Goal: Find specific page/section: Find specific page/section

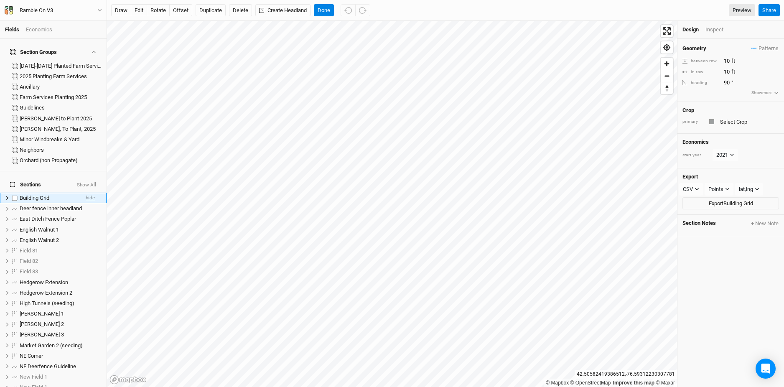
click at [92, 193] on span "hide" at bounding box center [90, 198] width 9 height 10
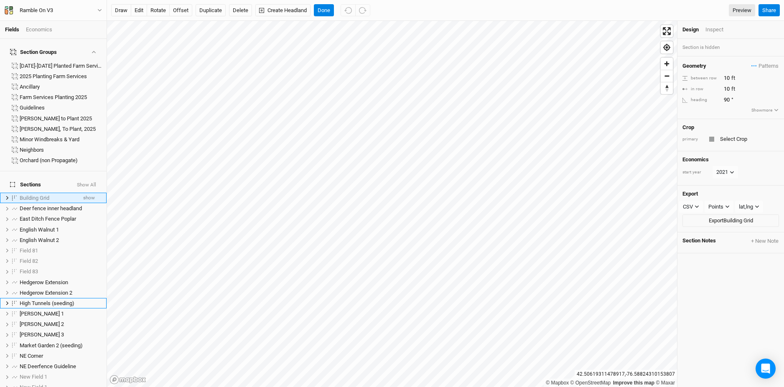
scroll to position [80, 0]
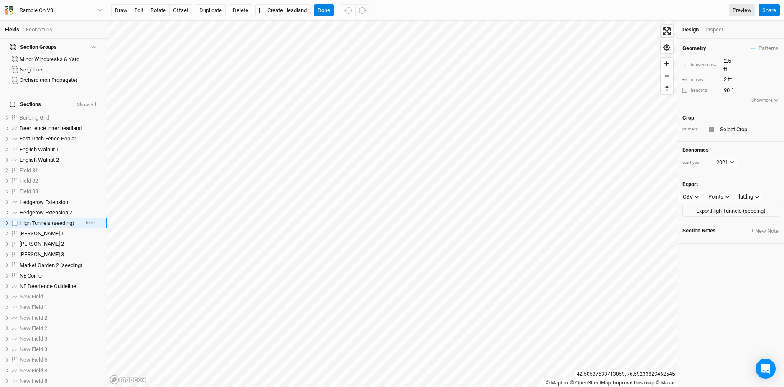
click at [88, 218] on span "hide" at bounding box center [90, 223] width 9 height 10
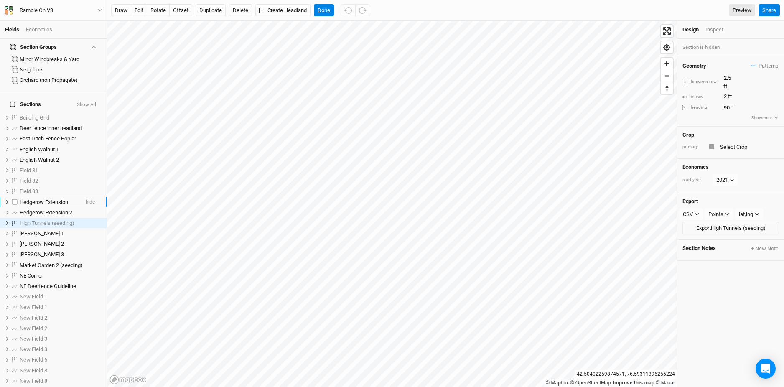
scroll to position [0, 0]
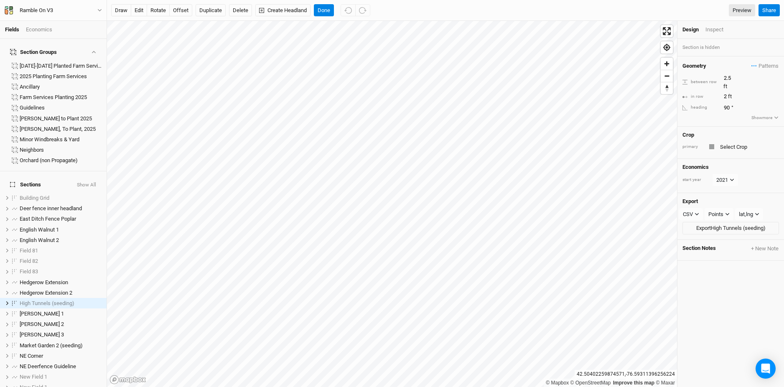
click at [88, 182] on button "Show All" at bounding box center [86, 185] width 20 height 6
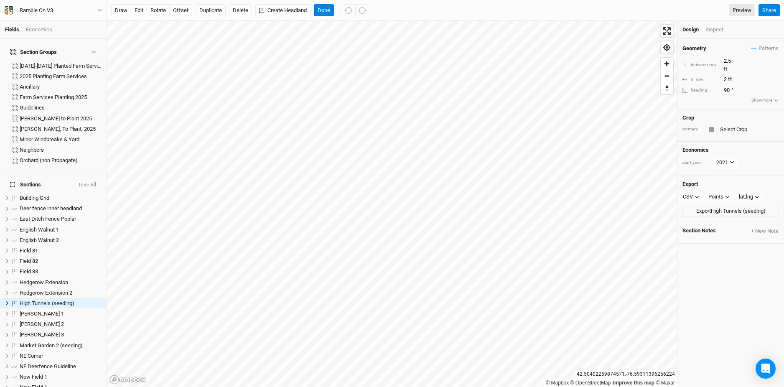
click at [88, 182] on button "Hide All" at bounding box center [88, 185] width 18 height 6
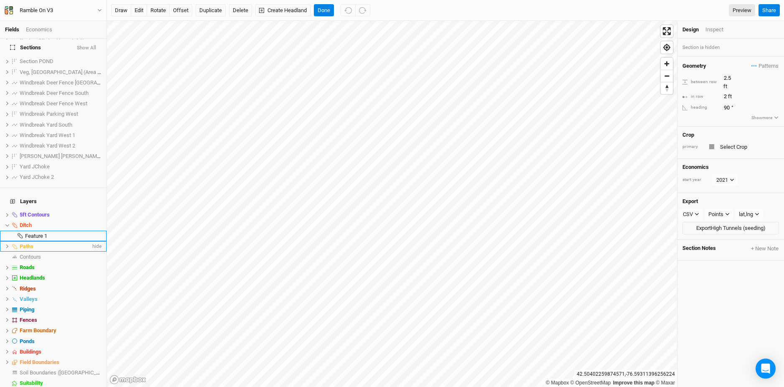
scroll to position [833, 0]
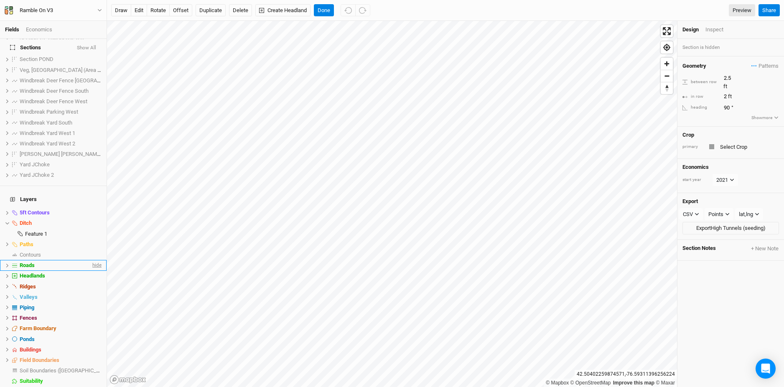
click at [95, 260] on span "hide" at bounding box center [96, 265] width 11 height 10
click at [95, 208] on span "hide" at bounding box center [96, 213] width 11 height 10
click at [97, 239] on span "hide" at bounding box center [96, 244] width 11 height 10
click at [95, 281] on span "hide" at bounding box center [96, 286] width 11 height 10
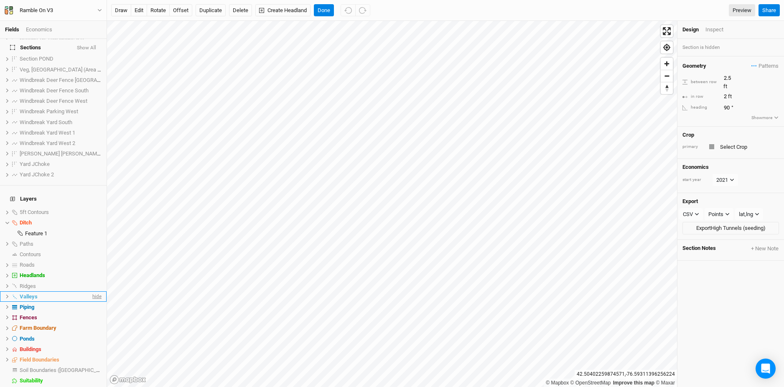
click at [94, 291] on span "hide" at bounding box center [96, 296] width 11 height 10
click at [94, 302] on span "hide" at bounding box center [96, 307] width 11 height 10
click at [95, 333] on span "hide" at bounding box center [96, 338] width 11 height 10
click at [94, 312] on span "hide" at bounding box center [96, 317] width 11 height 10
click at [95, 323] on span "hide" at bounding box center [96, 328] width 11 height 10
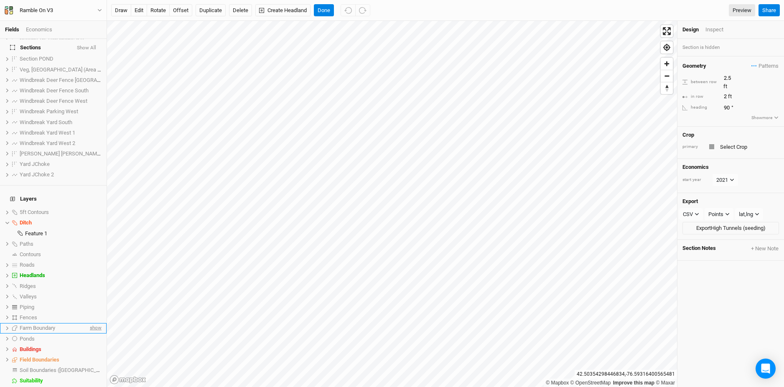
click at [95, 323] on span "show" at bounding box center [94, 328] width 13 height 10
click at [95, 323] on span "hide" at bounding box center [96, 328] width 11 height 10
click at [95, 323] on span "show" at bounding box center [94, 328] width 13 height 10
click at [93, 354] on span "hide" at bounding box center [96, 359] width 11 height 10
click at [95, 270] on span "hide" at bounding box center [96, 275] width 11 height 10
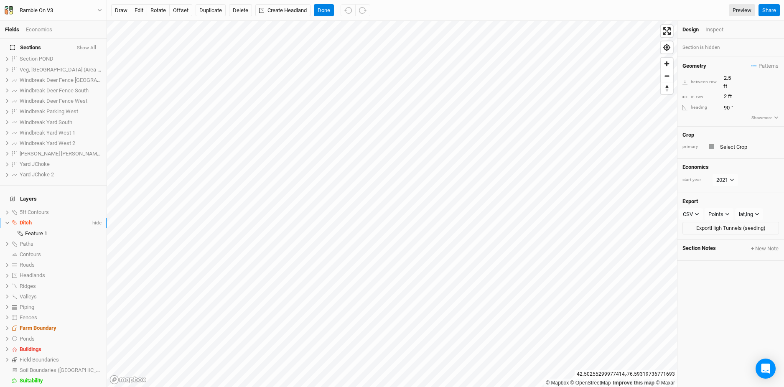
click at [93, 218] on span "hide" at bounding box center [96, 223] width 11 height 10
click at [93, 344] on span "hide" at bounding box center [96, 349] width 11 height 10
click at [94, 249] on span "show" at bounding box center [94, 254] width 13 height 10
click at [97, 207] on span "show" at bounding box center [94, 212] width 13 height 10
click at [95, 281] on span "show" at bounding box center [94, 286] width 13 height 10
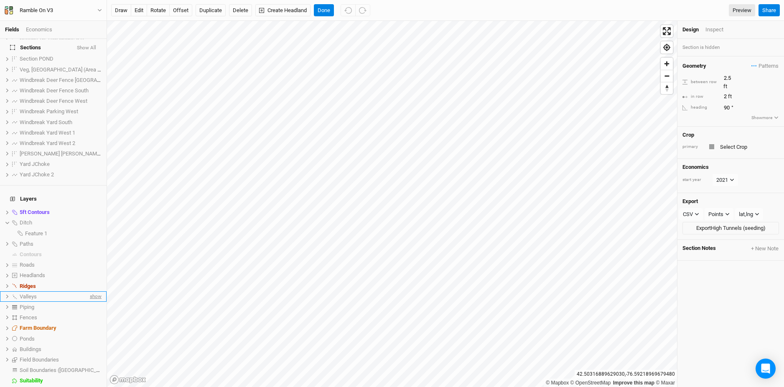
click at [91, 291] on span "show" at bounding box center [94, 296] width 13 height 10
click at [94, 260] on span "show" at bounding box center [94, 265] width 13 height 10
click at [98, 270] on span "show" at bounding box center [94, 275] width 13 height 10
click at [95, 302] on span "show" at bounding box center [94, 307] width 13 height 10
click at [497, 0] on html "Fields Economics Section Groups [DATE]-[DATE] Planted Farm Services 2025 Planti…" at bounding box center [392, 193] width 784 height 387
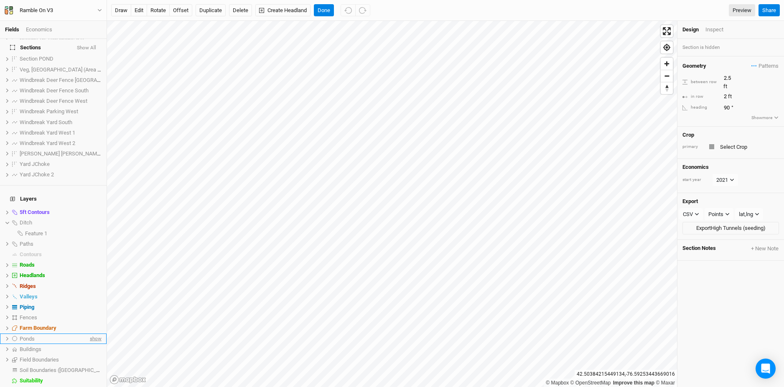
click at [92, 333] on span "show" at bounding box center [94, 338] width 13 height 10
click at [92, 218] on span "show" at bounding box center [94, 223] width 13 height 10
click at [98, 312] on span "show" at bounding box center [94, 317] width 13 height 10
click at [93, 239] on span "show" at bounding box center [94, 244] width 13 height 10
click at [97, 344] on span "show" at bounding box center [94, 349] width 13 height 10
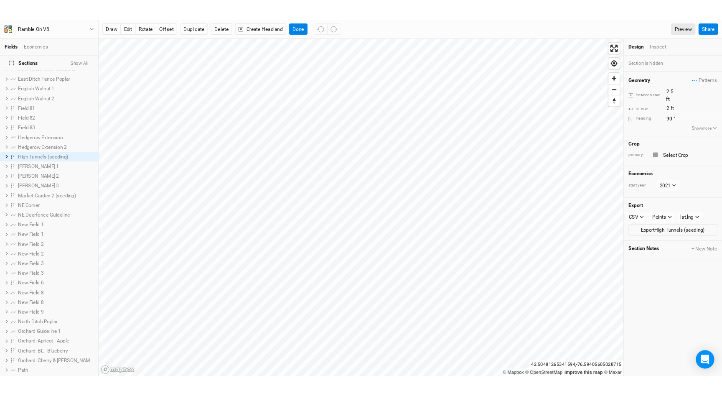
scroll to position [0, 0]
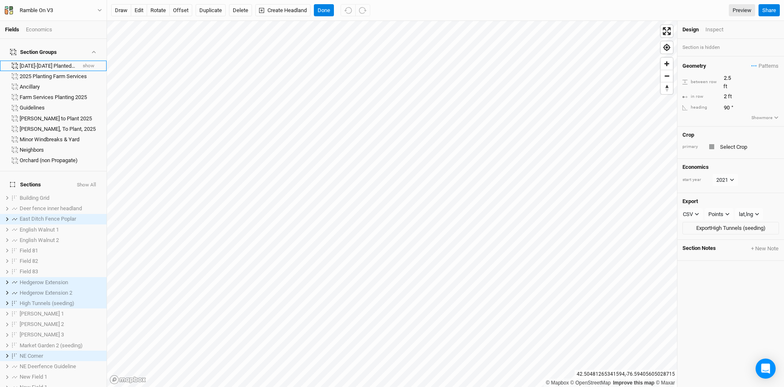
click at [92, 63] on button "show" at bounding box center [88, 66] width 13 height 6
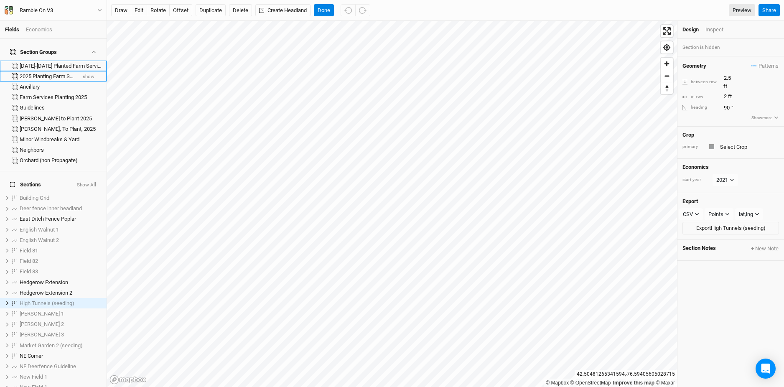
click at [89, 74] on button "show" at bounding box center [88, 77] width 13 height 6
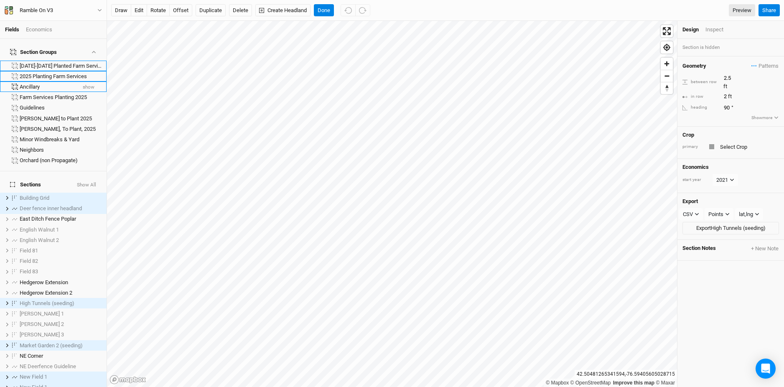
click at [89, 84] on button "show" at bounding box center [88, 87] width 13 height 6
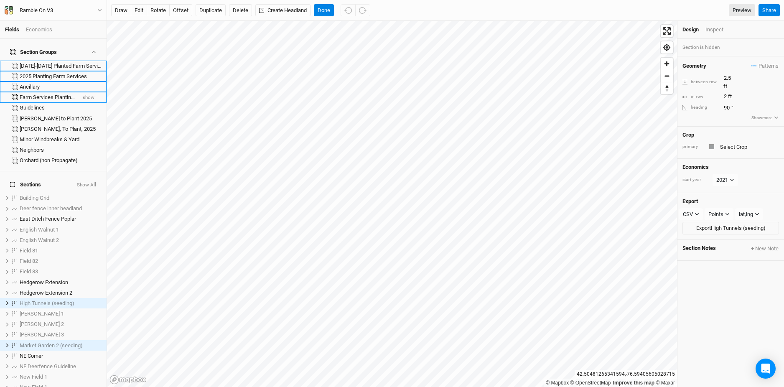
click at [89, 95] on button "show" at bounding box center [88, 98] width 13 height 6
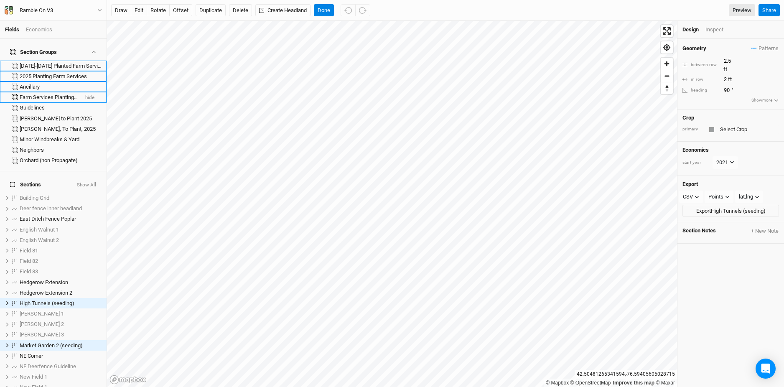
click at [89, 95] on button "hide" at bounding box center [90, 98] width 10 height 6
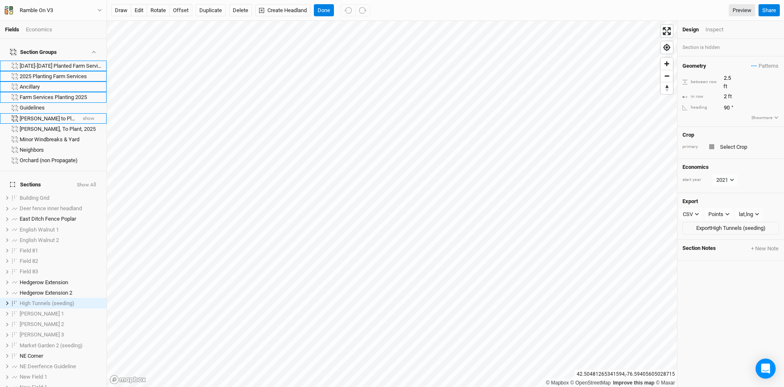
click at [89, 116] on button "show" at bounding box center [88, 119] width 13 height 6
click at [87, 127] on button "hide" at bounding box center [90, 130] width 10 height 6
click at [91, 137] on button "show" at bounding box center [88, 140] width 13 height 6
click at [88, 127] on button "show" at bounding box center [88, 130] width 13 height 6
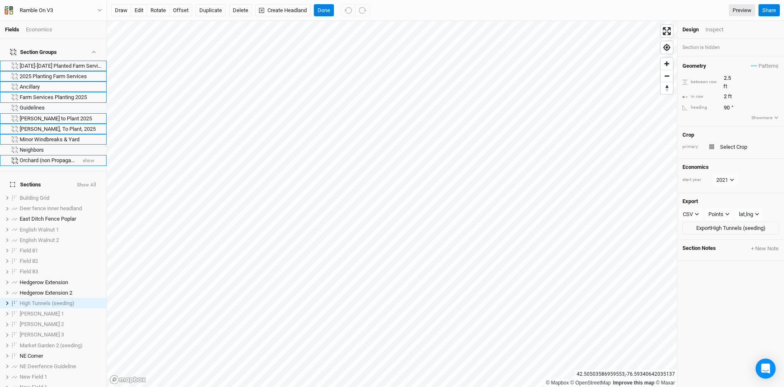
click at [89, 158] on button "show" at bounding box center [88, 161] width 13 height 6
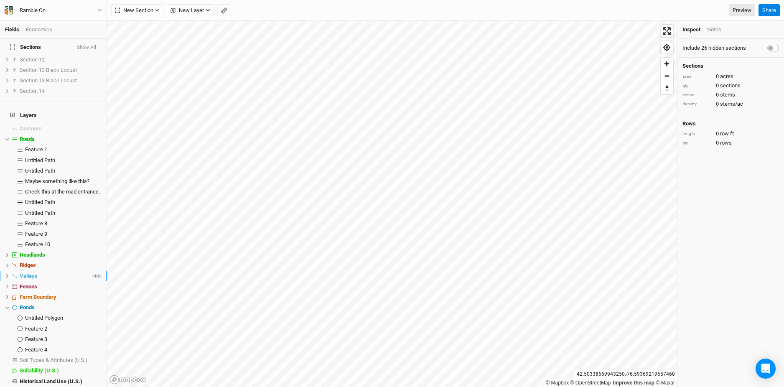
scroll to position [253, 0]
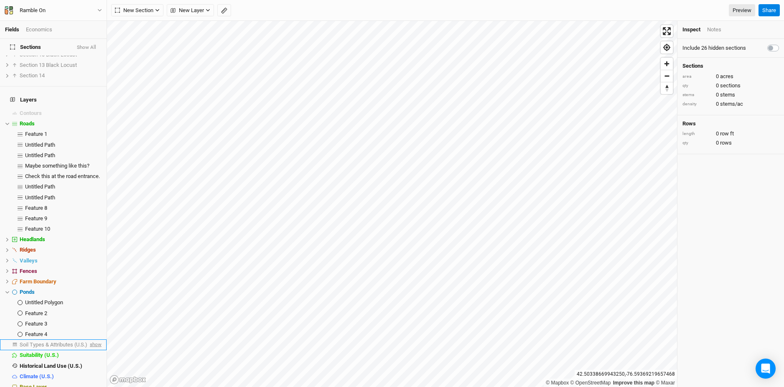
click at [93, 339] on span "show" at bounding box center [94, 344] width 13 height 10
click at [92, 339] on span "hide" at bounding box center [96, 344] width 11 height 10
click at [223, 8] on icon "button" at bounding box center [224, 11] width 6 height 6
click at [130, 15] on button "button" at bounding box center [129, 10] width 13 height 13
click at [150, 13] on button "Done" at bounding box center [149, 10] width 20 height 13
